Goal: Task Accomplishment & Management: Complete application form

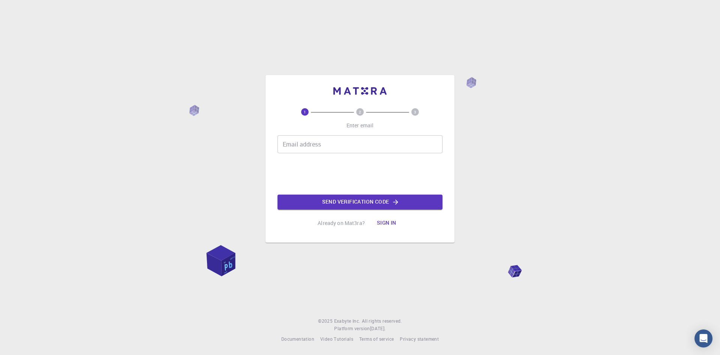
click at [330, 137] on input "Email address" at bounding box center [360, 144] width 165 height 18
type input "[EMAIL_ADDRESS][DOMAIN_NAME]"
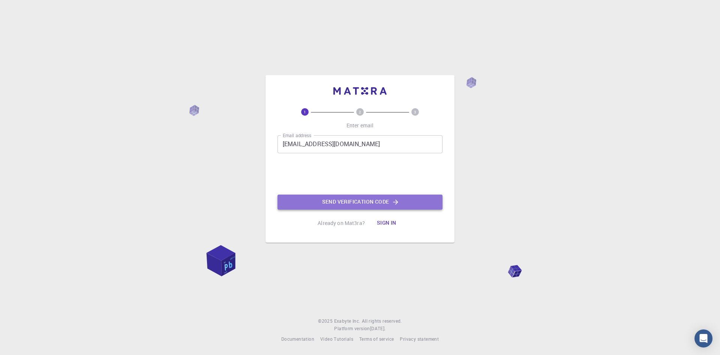
click at [401, 200] on button "Send verification code" at bounding box center [360, 201] width 165 height 15
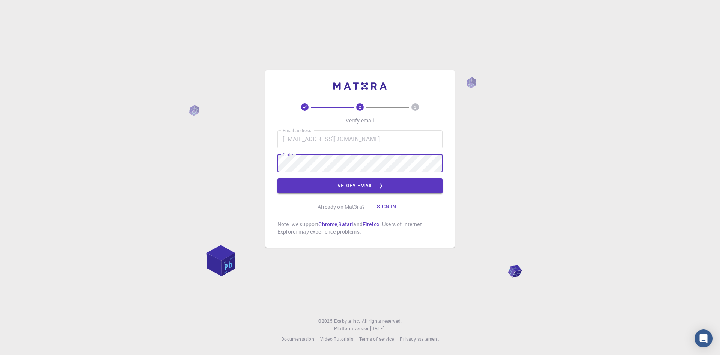
click at [367, 182] on button "Verify email" at bounding box center [360, 185] width 165 height 15
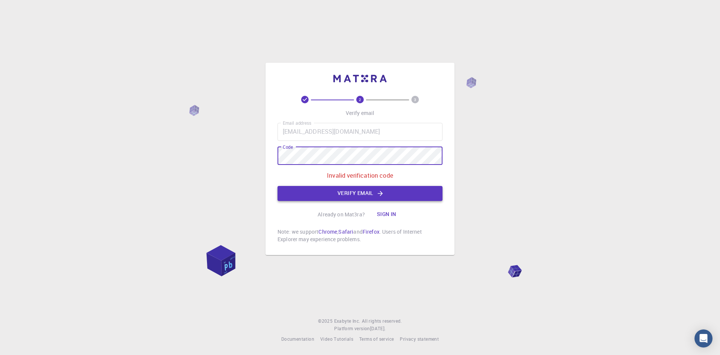
click at [349, 192] on button "Verify email" at bounding box center [360, 193] width 165 height 15
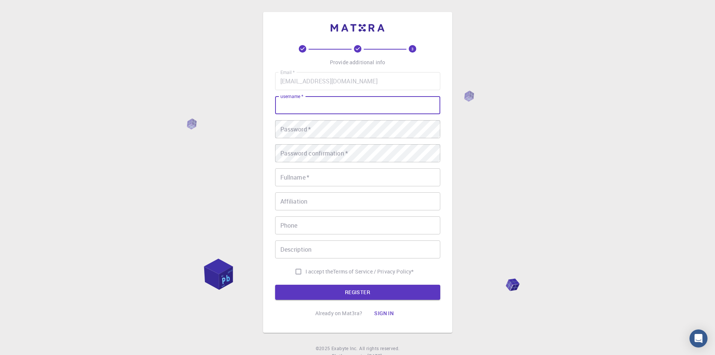
click at [335, 102] on input "username   *" at bounding box center [357, 105] width 165 height 18
type input "Ofentse"
